Goal: Book appointment/travel/reservation

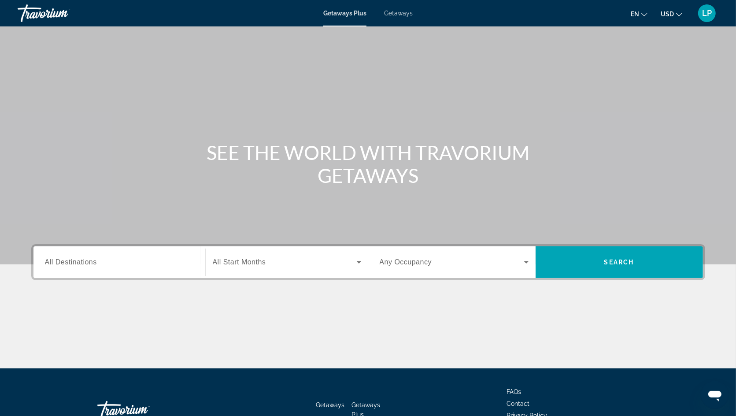
click at [404, 12] on span "Getaways" at bounding box center [398, 13] width 29 height 7
click at [74, 266] on input "Destination All Destinations" at bounding box center [119, 262] width 149 height 11
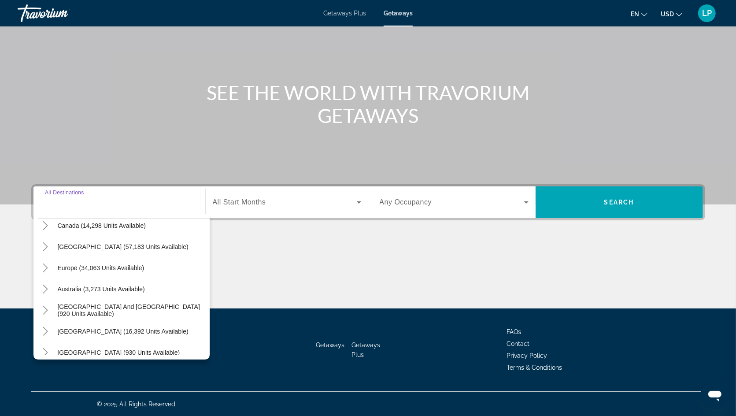
scroll to position [80, 0]
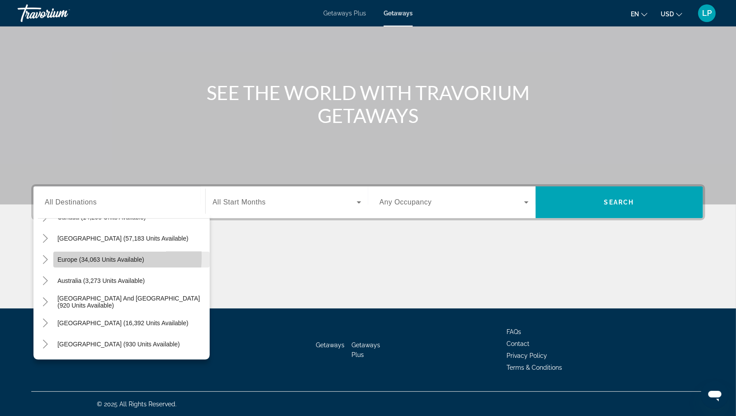
click at [72, 256] on span "Europe (34,063 units available)" at bounding box center [101, 259] width 87 height 7
type input "**********"
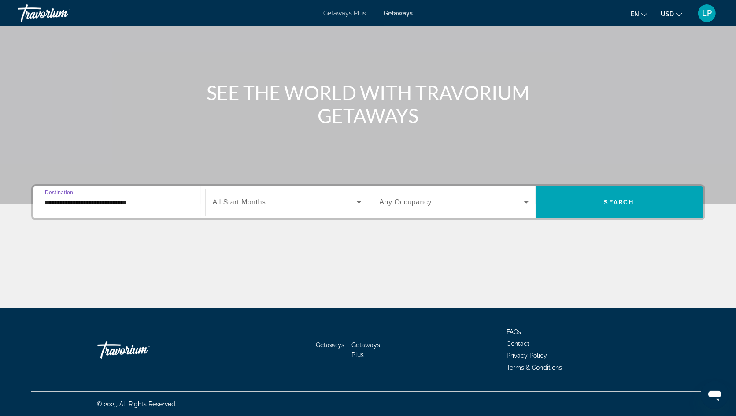
click at [278, 206] on span "Search widget" at bounding box center [285, 202] width 144 height 11
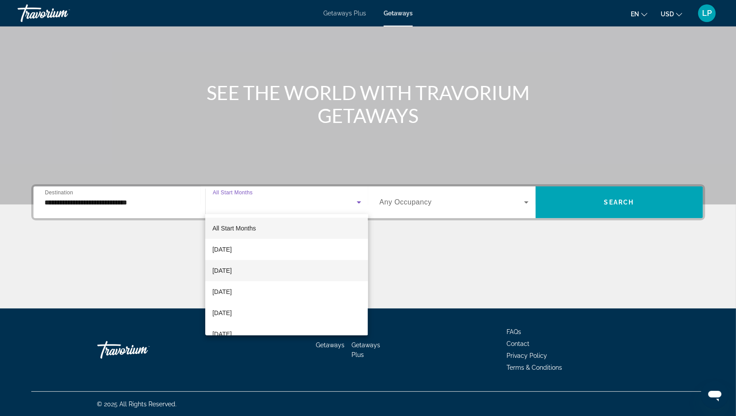
click at [262, 272] on mat-option "[DATE]" at bounding box center [286, 270] width 162 height 21
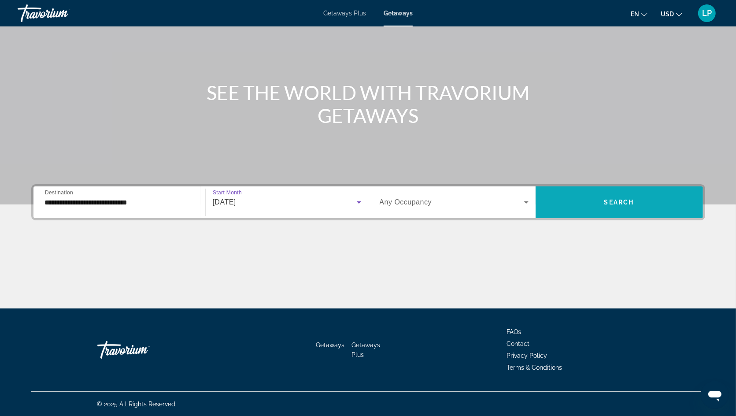
click at [611, 206] on span "Search widget" at bounding box center [618, 201] width 167 height 21
